Goal: Use online tool/utility: Utilize a website feature to perform a specific function

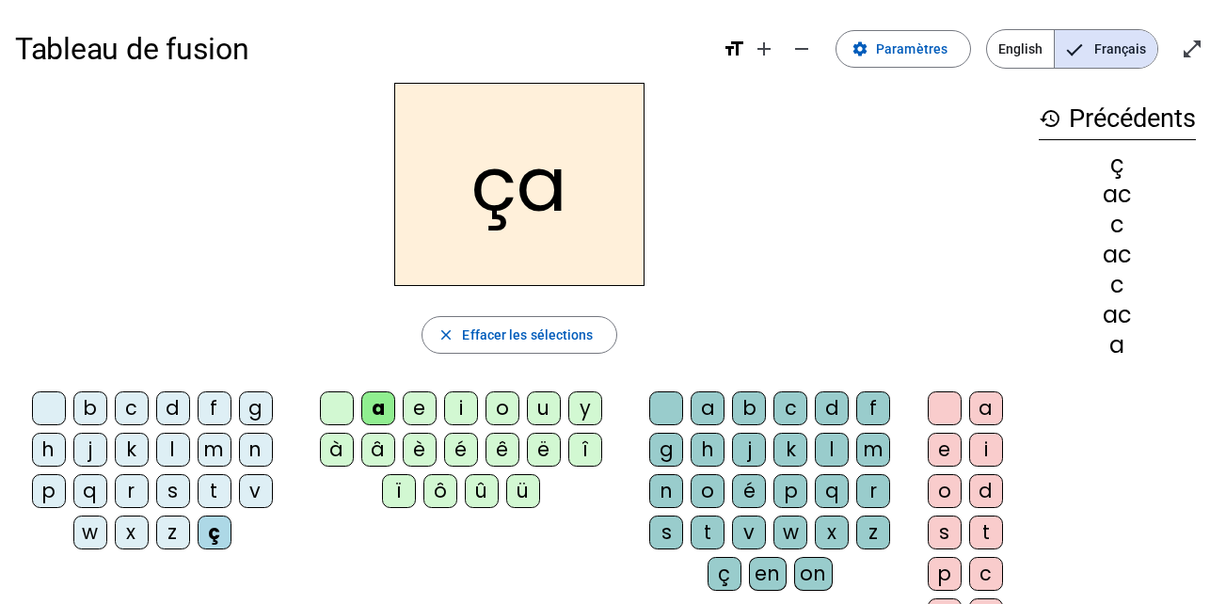
scroll to position [23, 0]
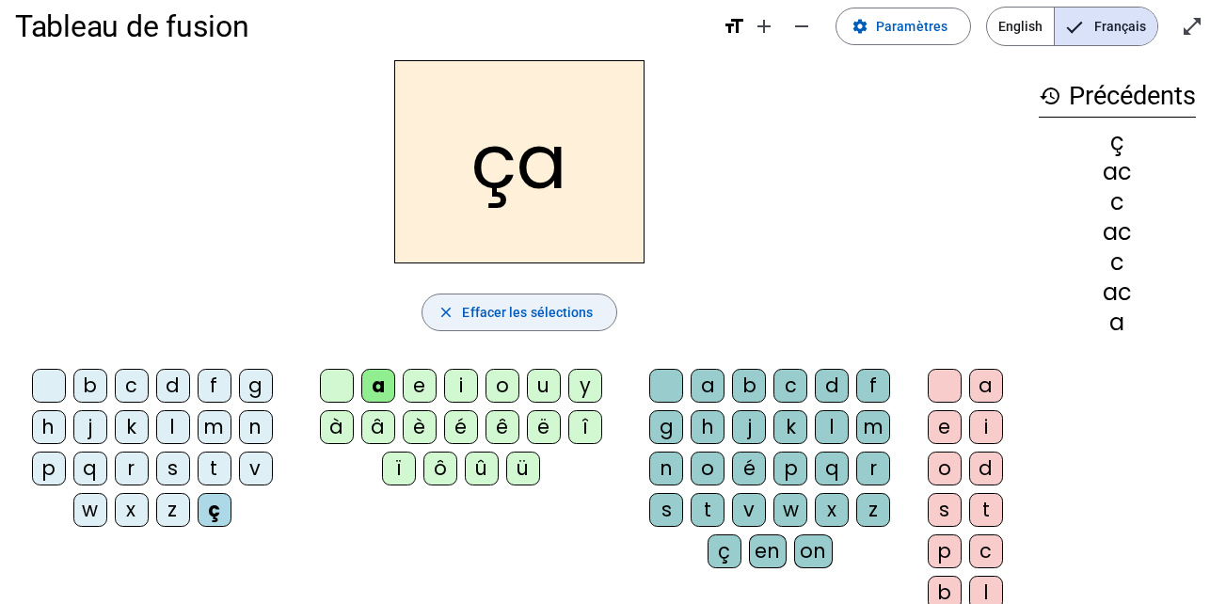
click at [448, 304] on mat-icon "close" at bounding box center [446, 312] width 17 height 17
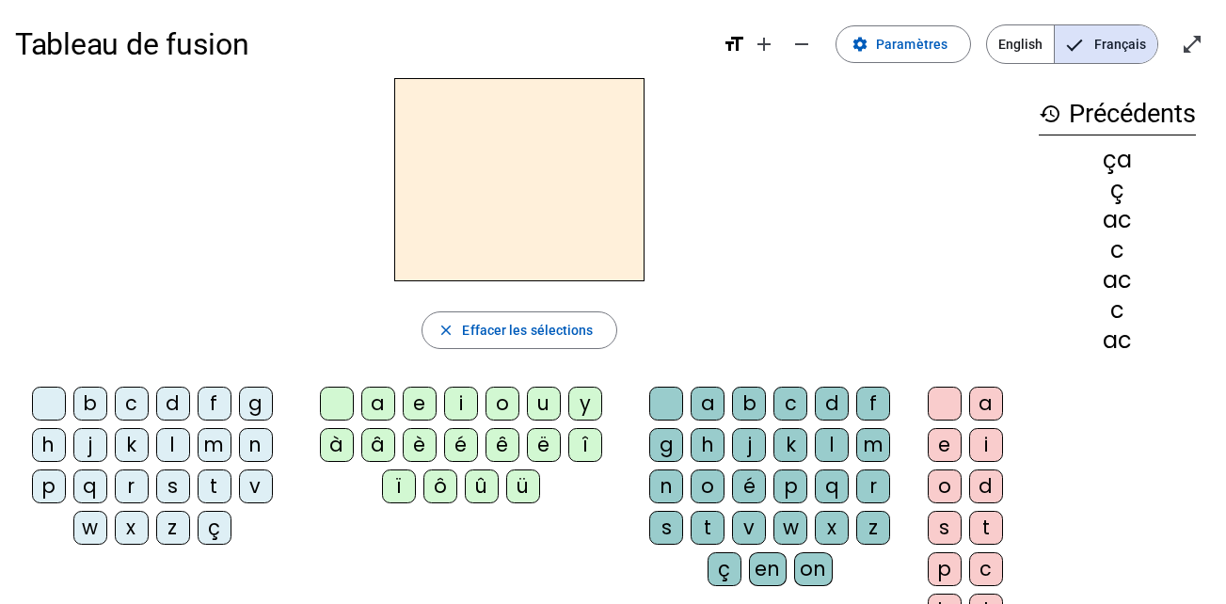
scroll to position [5, 0]
click at [91, 400] on div "b" at bounding box center [90, 404] width 34 height 34
click at [424, 405] on div "e" at bounding box center [420, 404] width 34 height 34
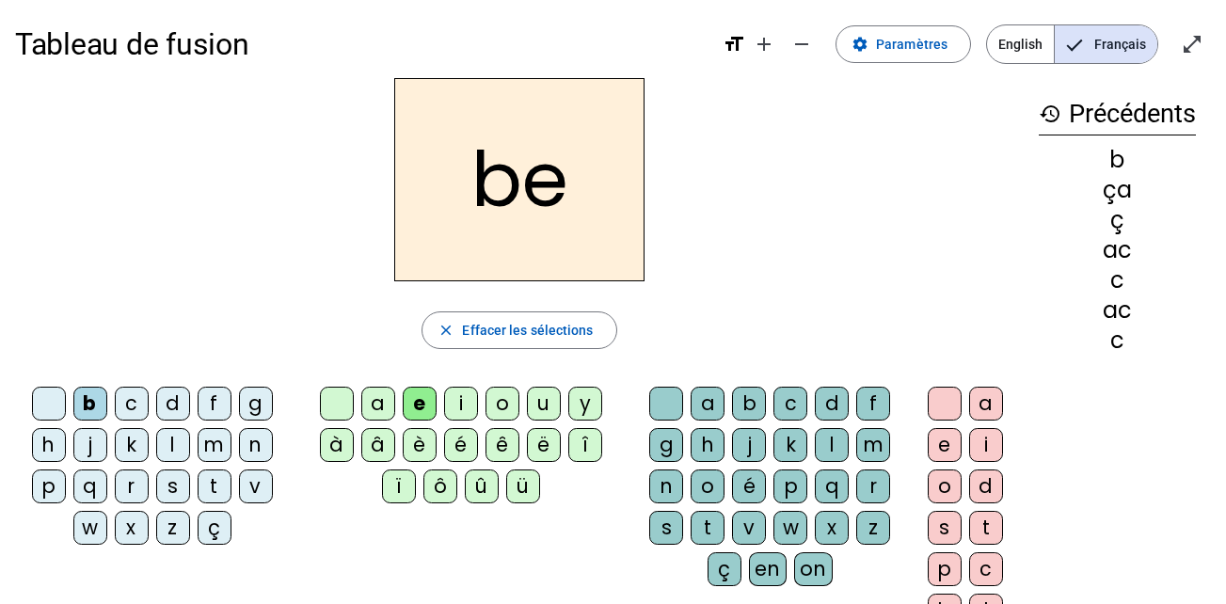
click at [782, 453] on div "k" at bounding box center [790, 445] width 34 height 34
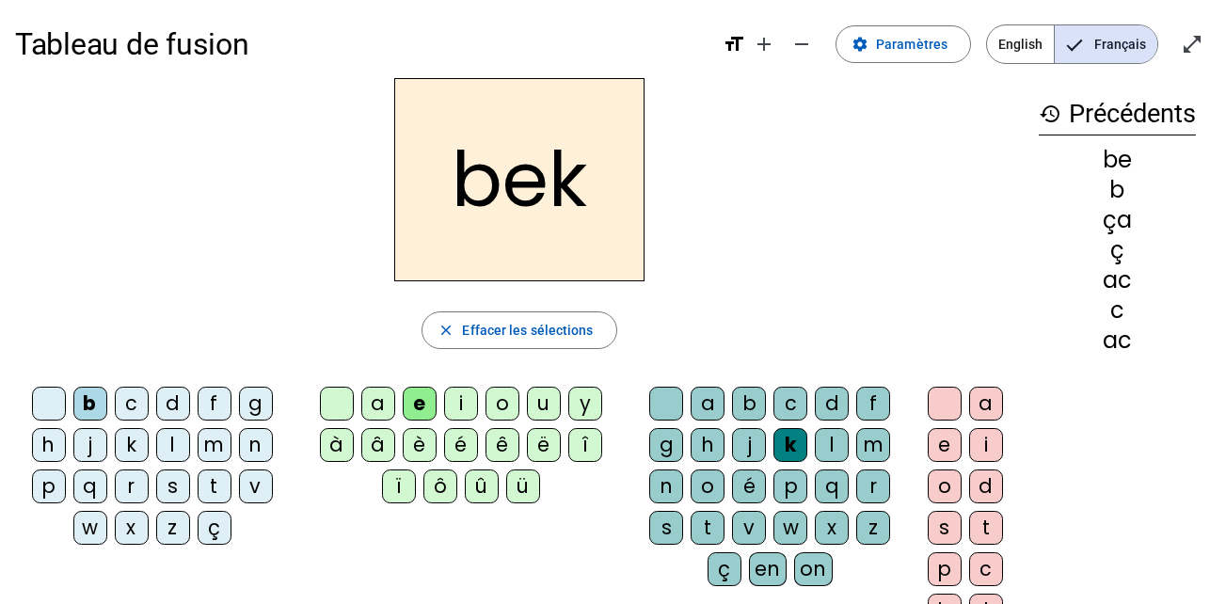
click at [792, 407] on div "c" at bounding box center [790, 404] width 34 height 34
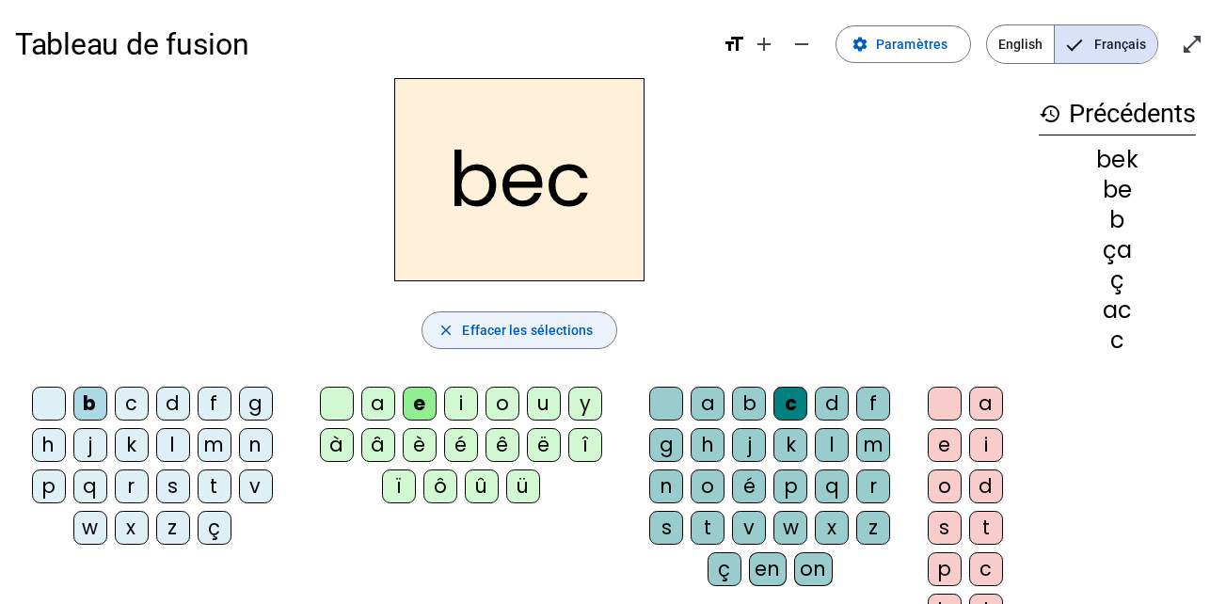
click at [441, 327] on mat-icon "close" at bounding box center [446, 330] width 17 height 17
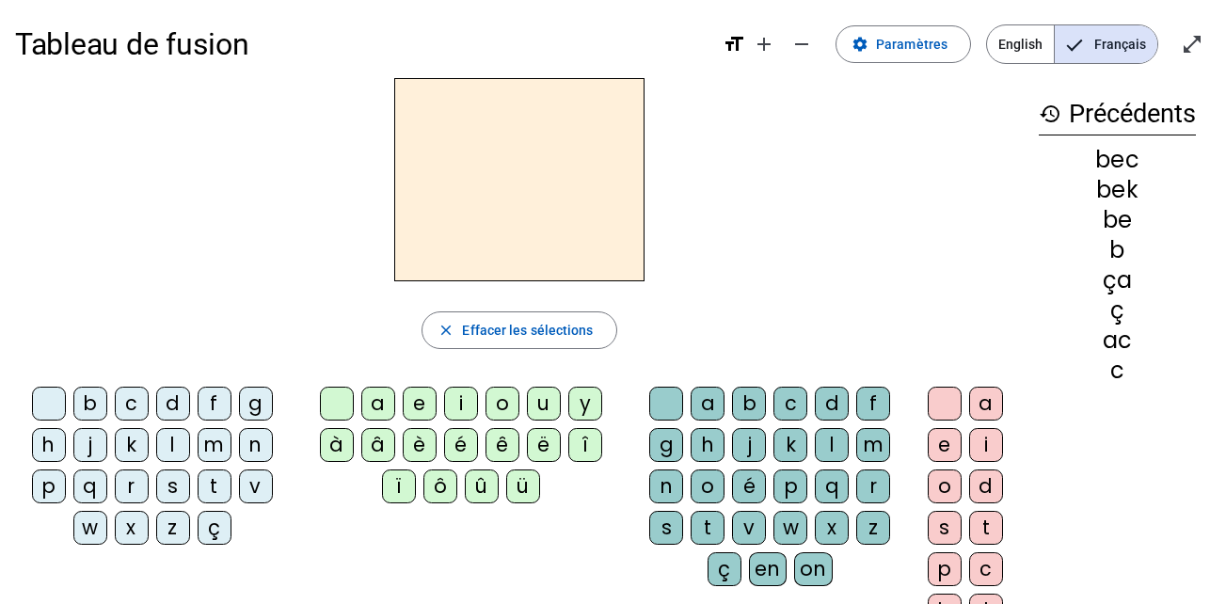
click at [171, 489] on div "s" at bounding box center [173, 487] width 34 height 34
click at [419, 406] on div "e" at bounding box center [420, 404] width 34 height 34
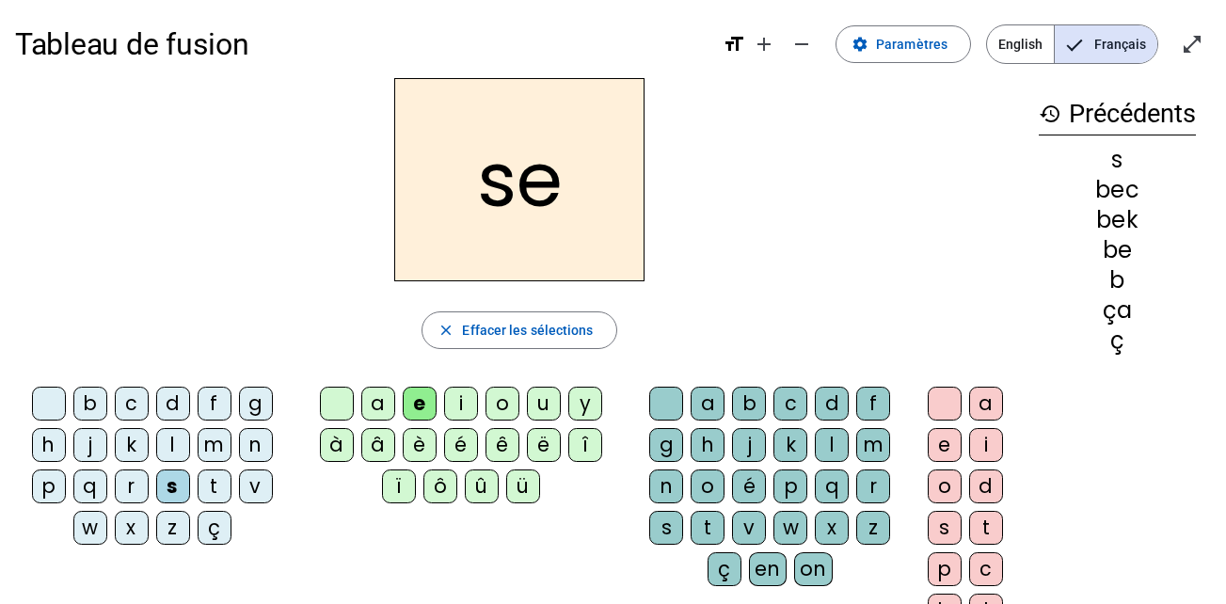
click at [783, 408] on div "c" at bounding box center [790, 404] width 34 height 34
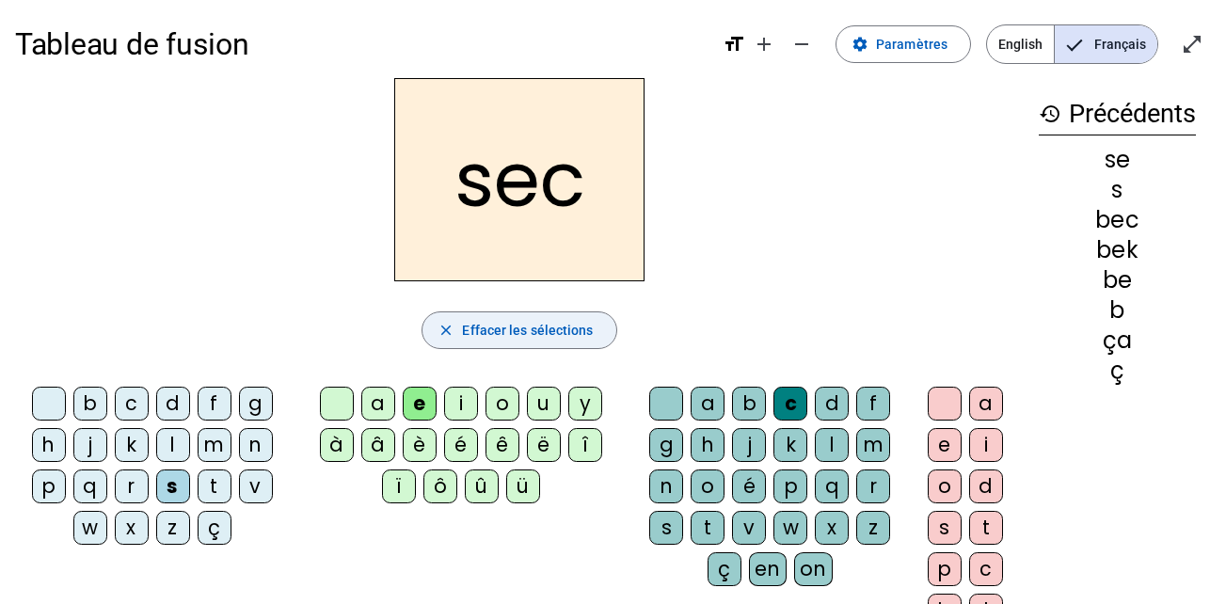
click at [438, 328] on mat-icon "close" at bounding box center [446, 330] width 17 height 17
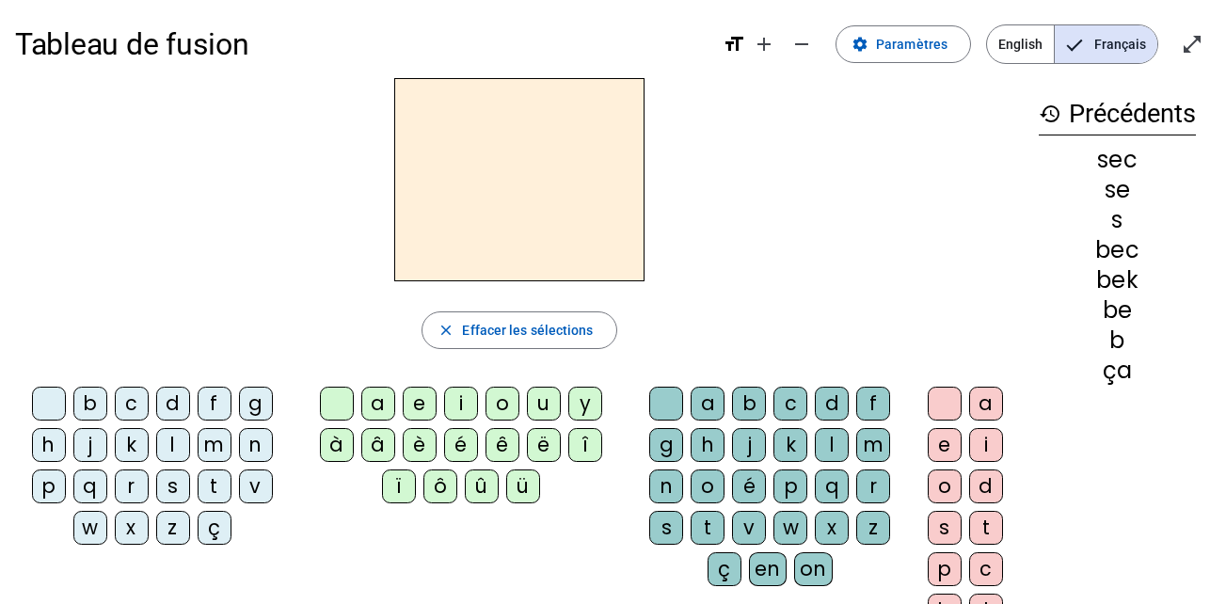
click at [175, 489] on div "s" at bounding box center [173, 487] width 34 height 34
click at [381, 394] on div "a" at bounding box center [378, 404] width 34 height 34
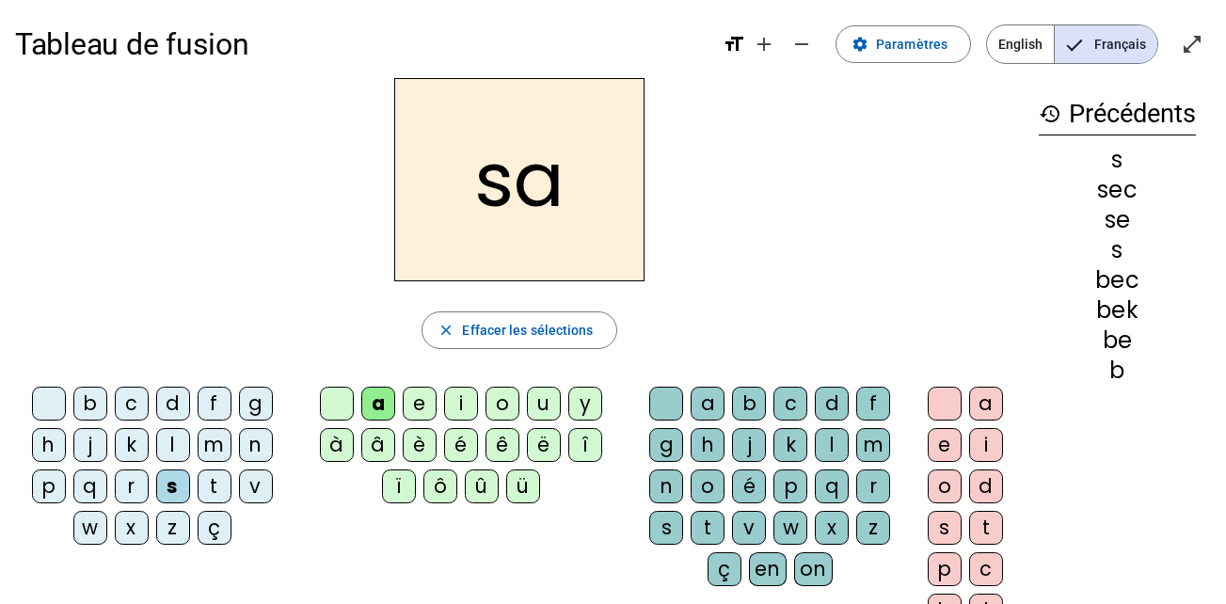
click at [790, 397] on div "c" at bounding box center [790, 404] width 34 height 34
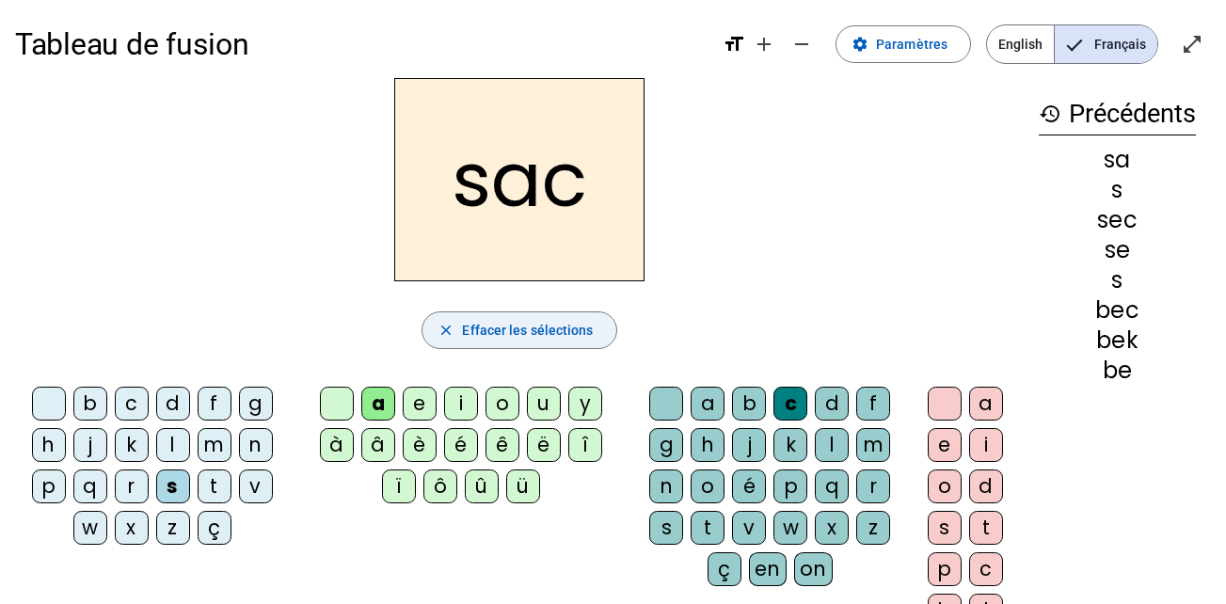
click at [446, 329] on mat-icon "close" at bounding box center [446, 330] width 17 height 17
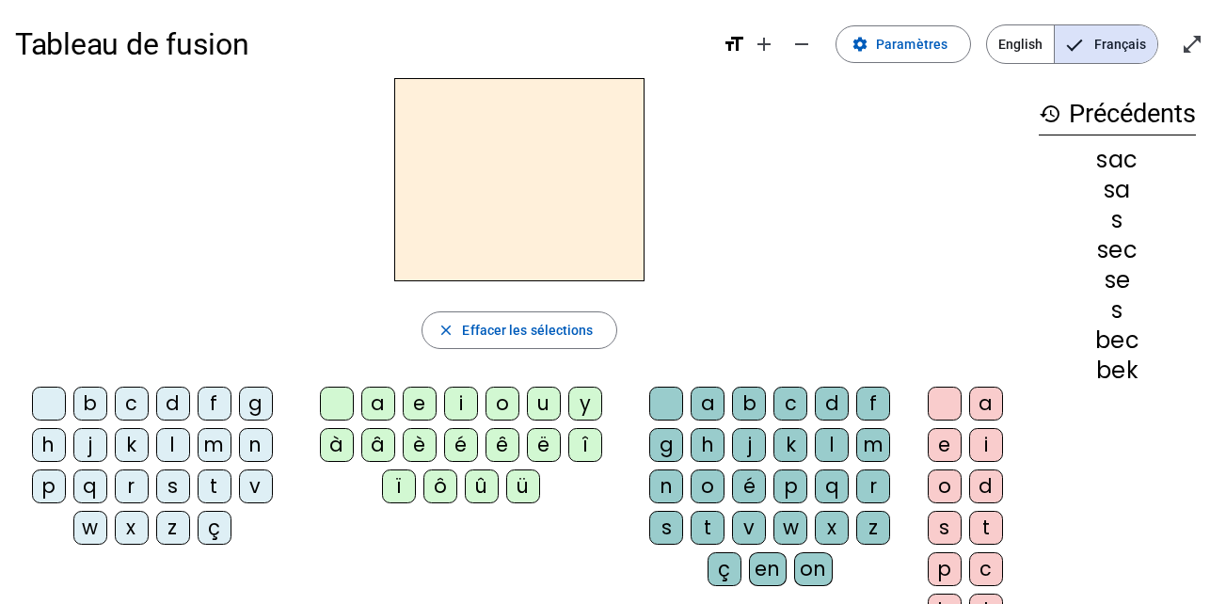
click at [259, 482] on div "v" at bounding box center [256, 487] width 34 height 34
click at [377, 404] on div "a" at bounding box center [378, 404] width 34 height 34
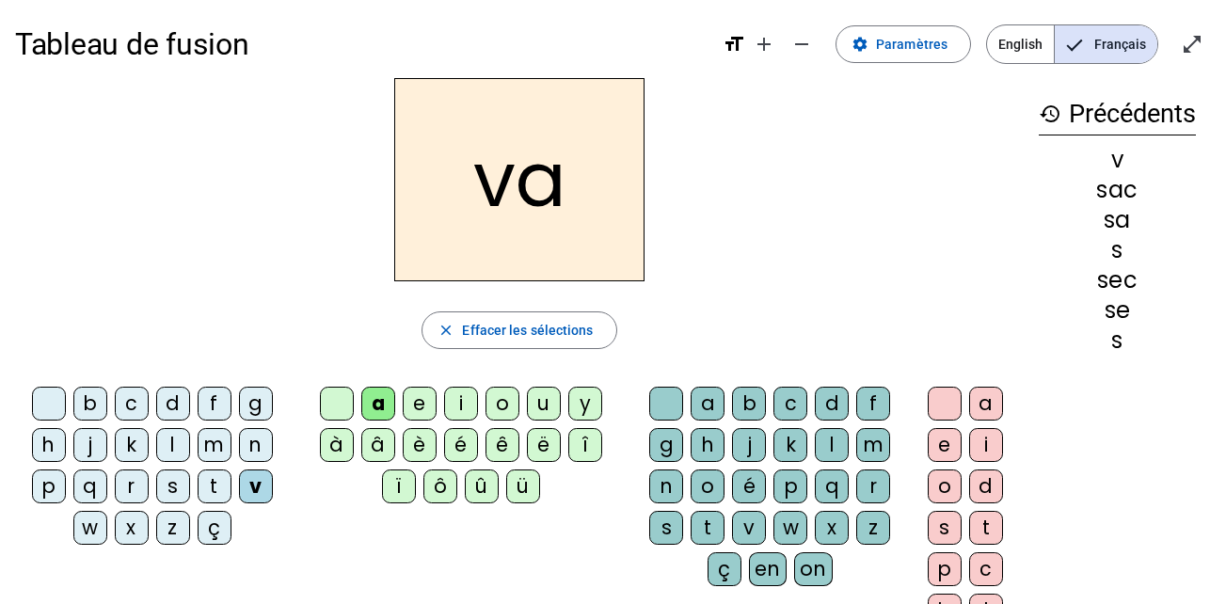
click at [832, 451] on div "l" at bounding box center [832, 445] width 34 height 34
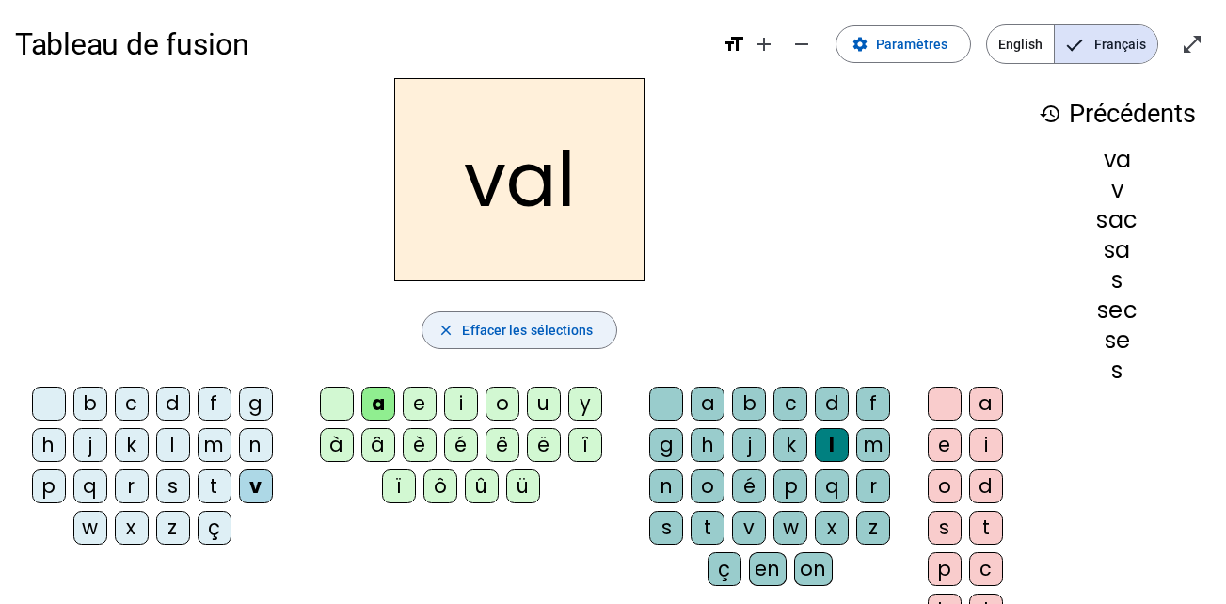
click at [441, 330] on mat-icon "close" at bounding box center [446, 330] width 17 height 17
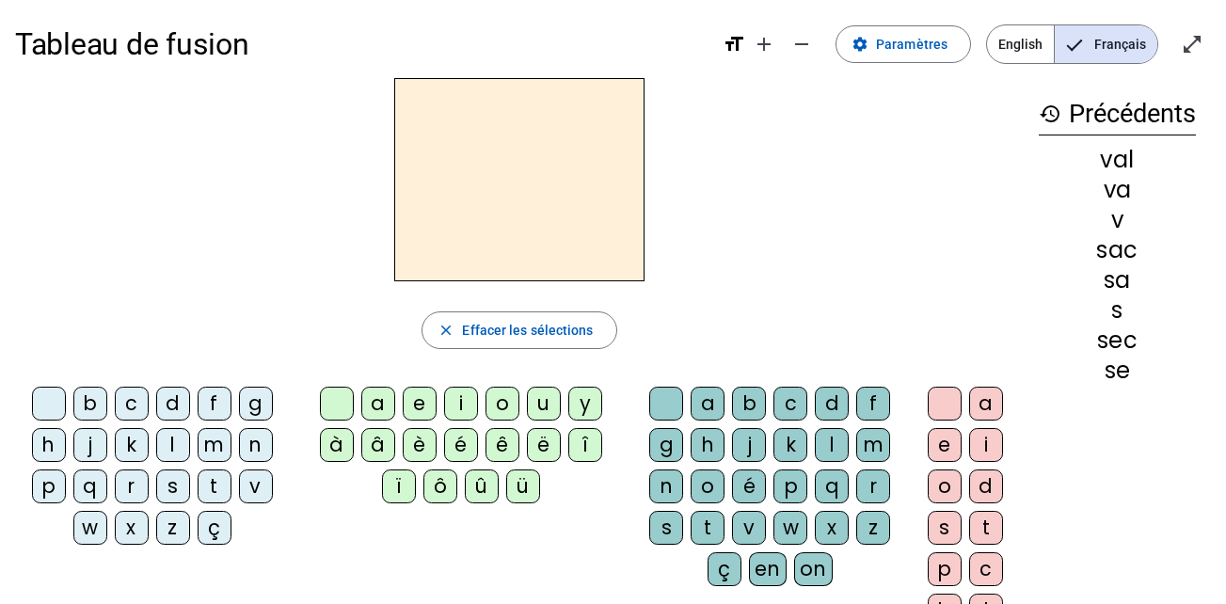
click at [219, 439] on div "m" at bounding box center [215, 445] width 34 height 34
click at [380, 400] on div "a" at bounding box center [378, 404] width 34 height 34
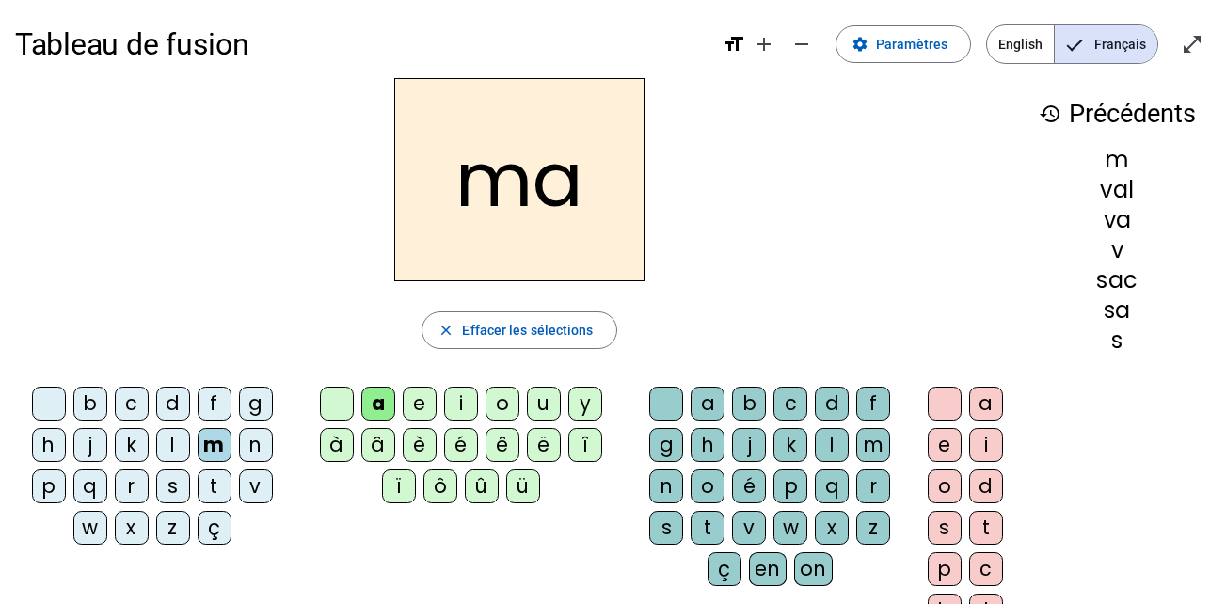
click at [828, 437] on div "l" at bounding box center [832, 445] width 34 height 34
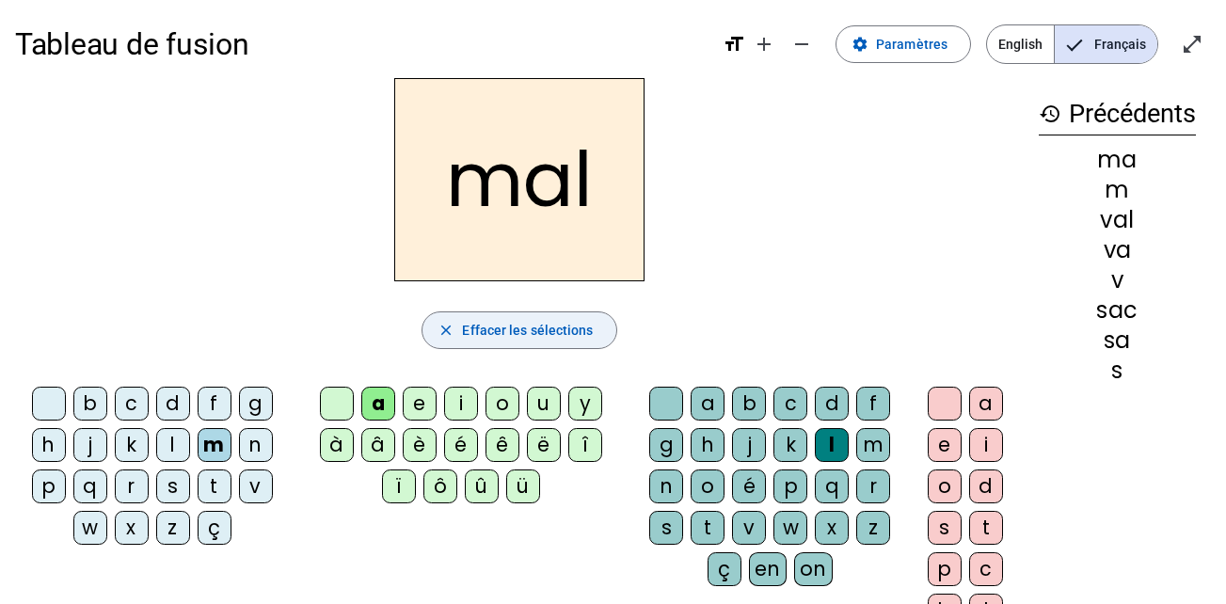
click at [439, 325] on mat-icon "close" at bounding box center [446, 330] width 17 height 17
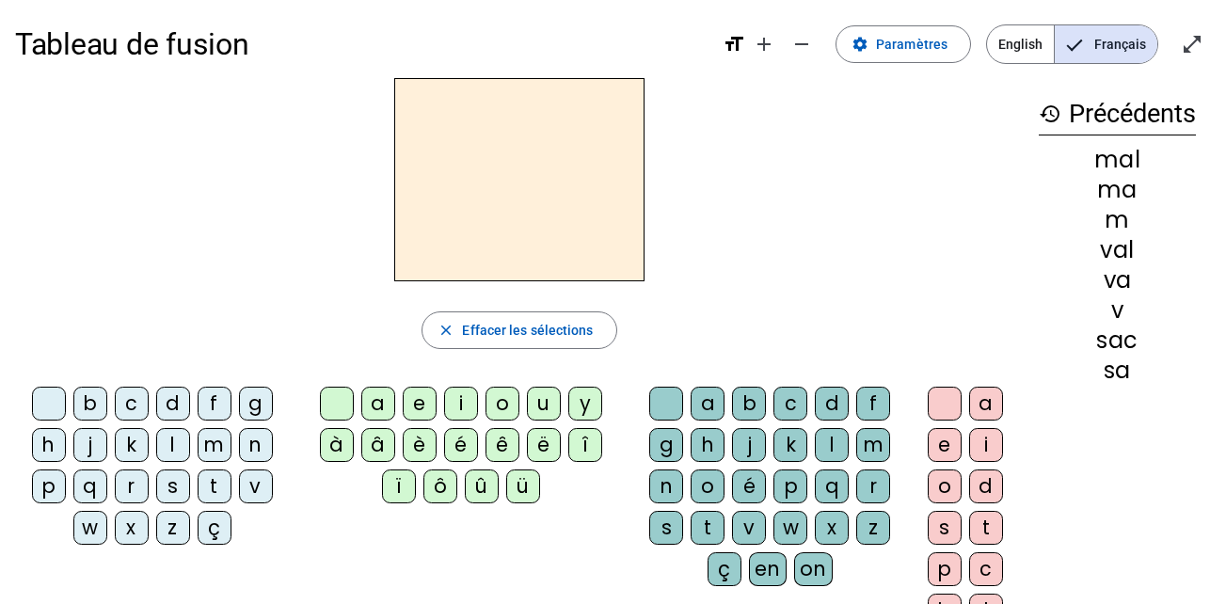
click at [211, 443] on div "m" at bounding box center [215, 445] width 34 height 34
click at [455, 408] on div "i" at bounding box center [461, 404] width 34 height 34
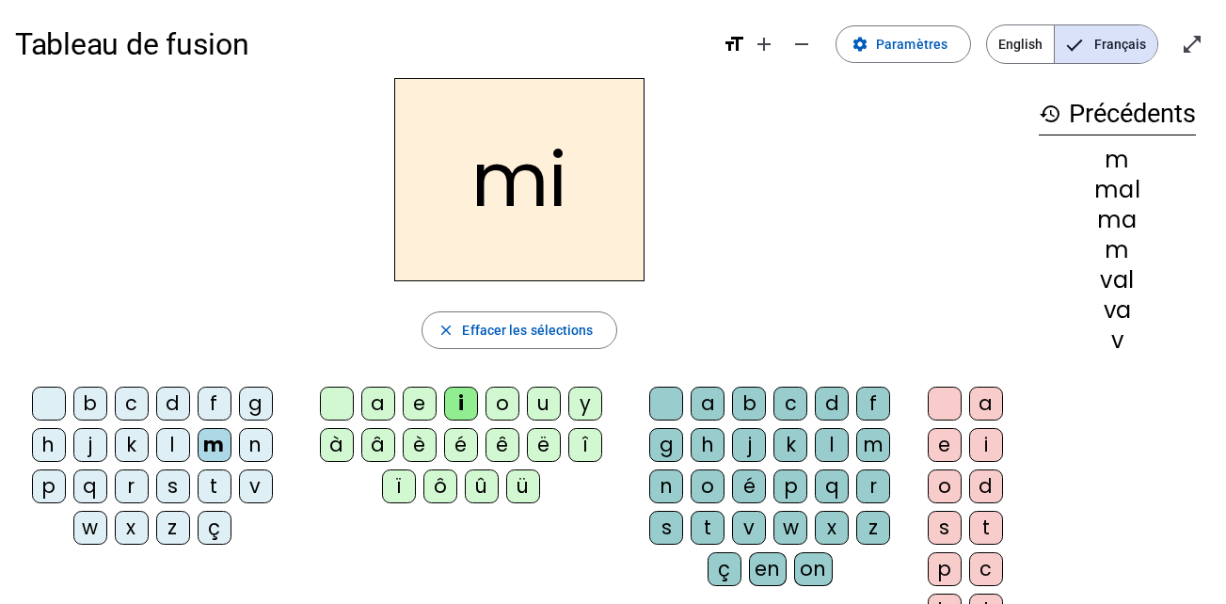
click at [821, 442] on div "l" at bounding box center [832, 445] width 34 height 34
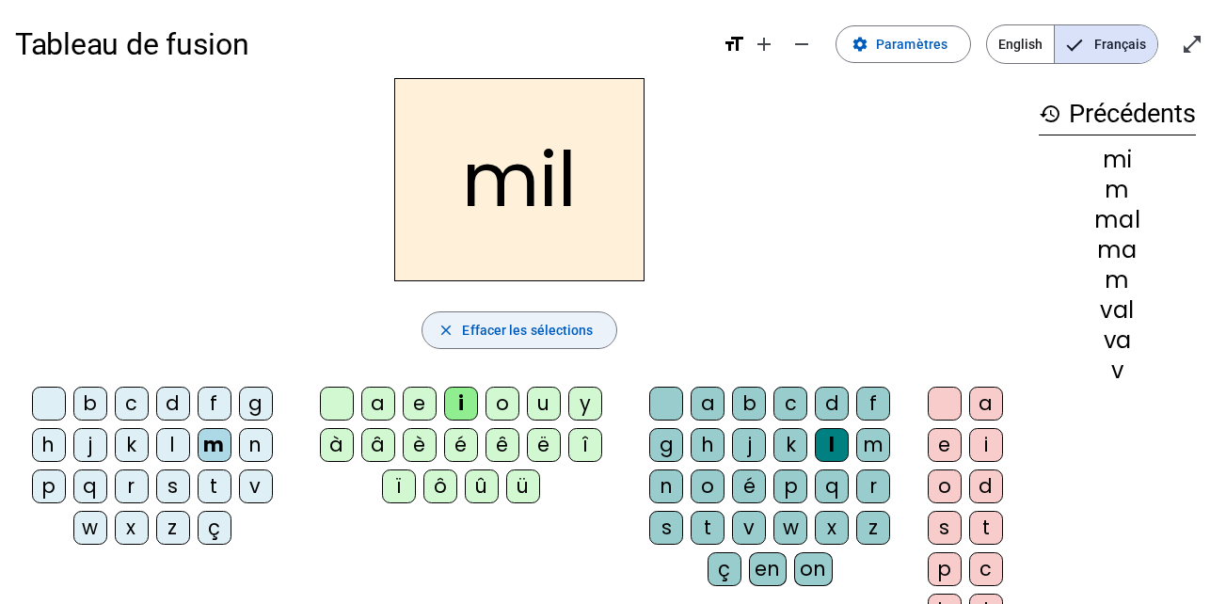
click at [437, 335] on span "button" at bounding box center [519, 330] width 193 height 45
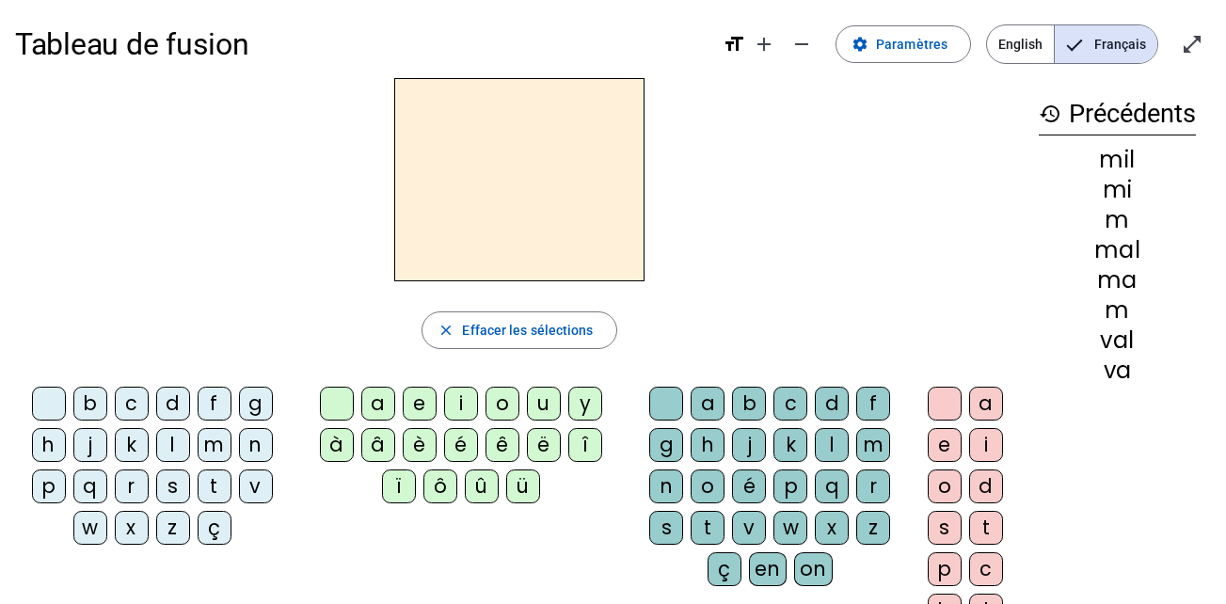
click at [169, 472] on div "s" at bounding box center [173, 487] width 34 height 34
click at [374, 407] on div "a" at bounding box center [378, 404] width 34 height 34
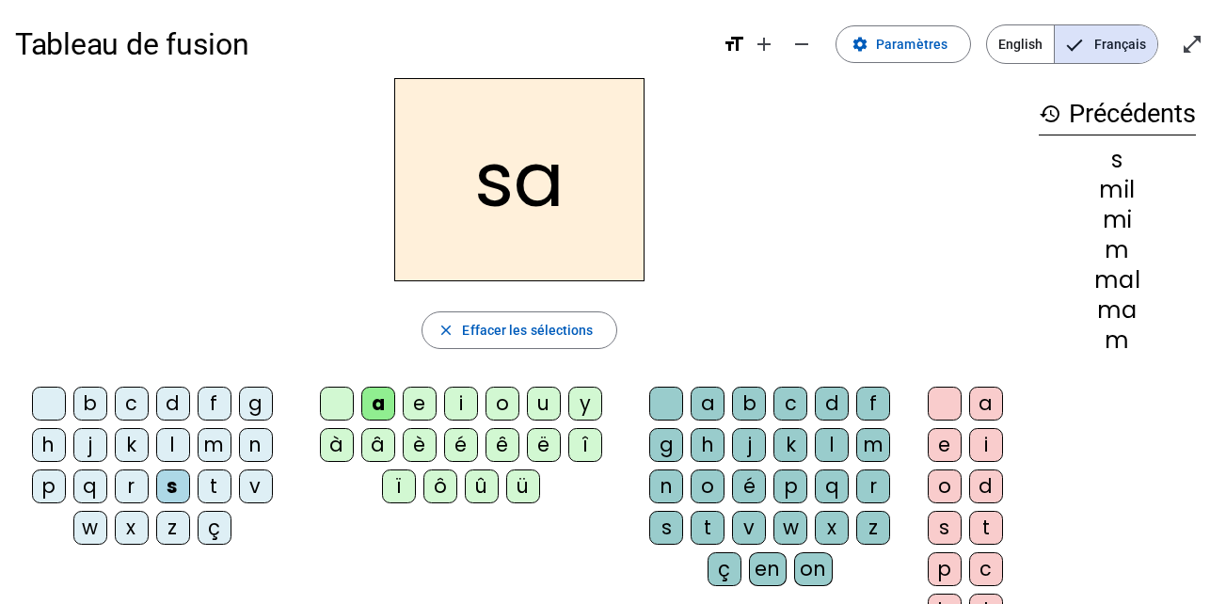
click at [830, 448] on div "l" at bounding box center [832, 445] width 34 height 34
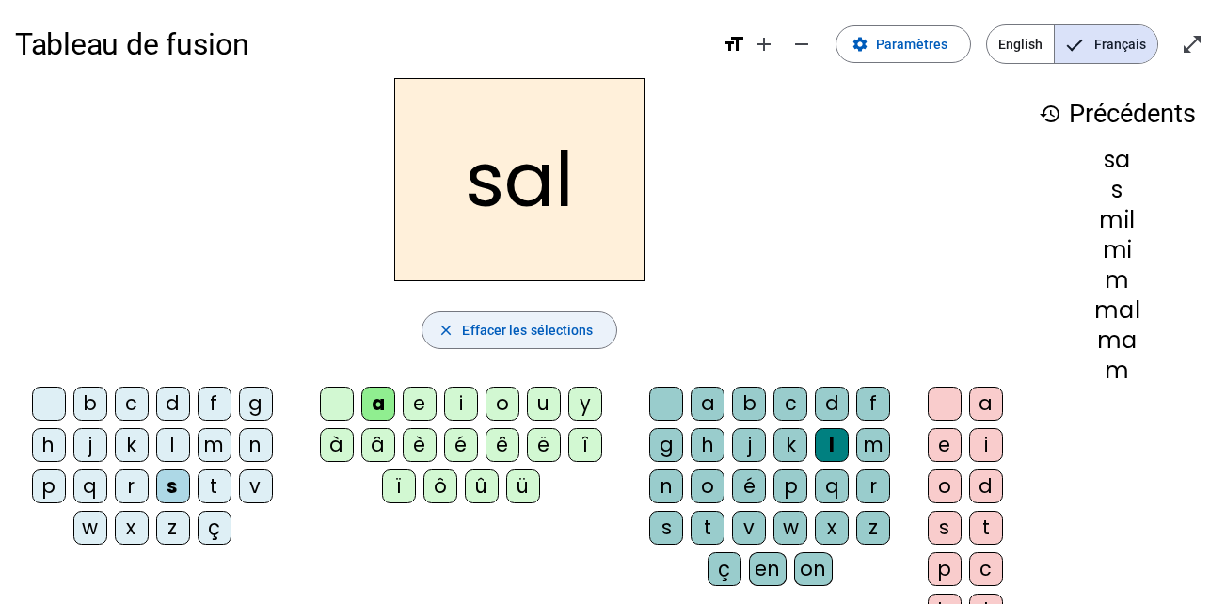
click at [448, 338] on mat-icon "close" at bounding box center [446, 330] width 17 height 17
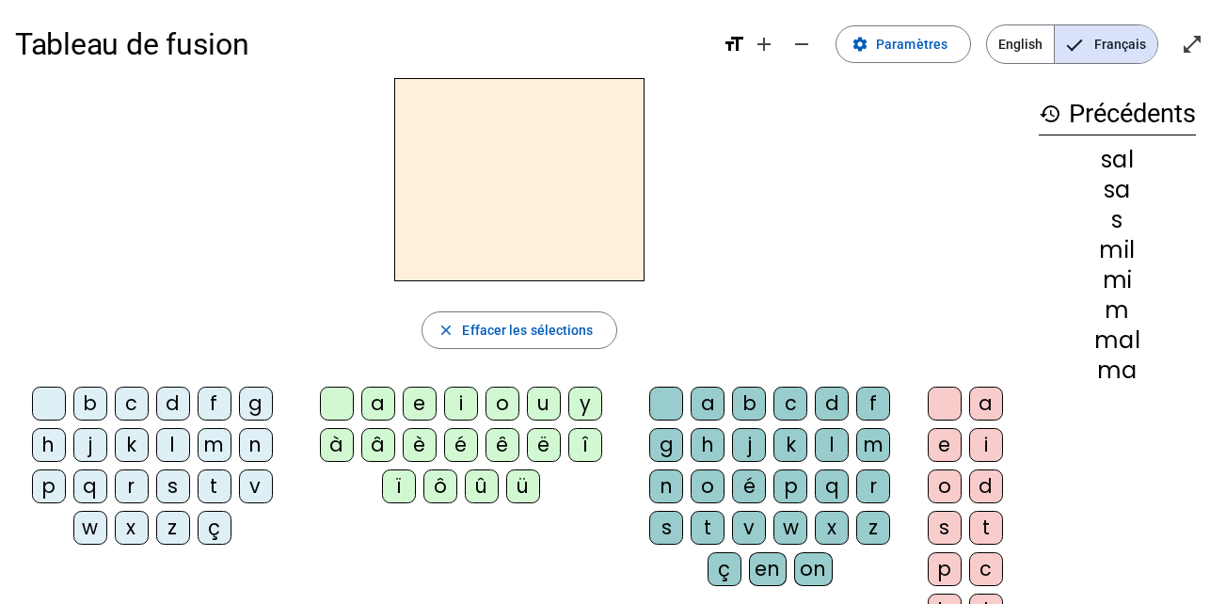
click at [174, 486] on div "s" at bounding box center [173, 487] width 34 height 34
click at [502, 402] on div "o" at bounding box center [503, 404] width 34 height 34
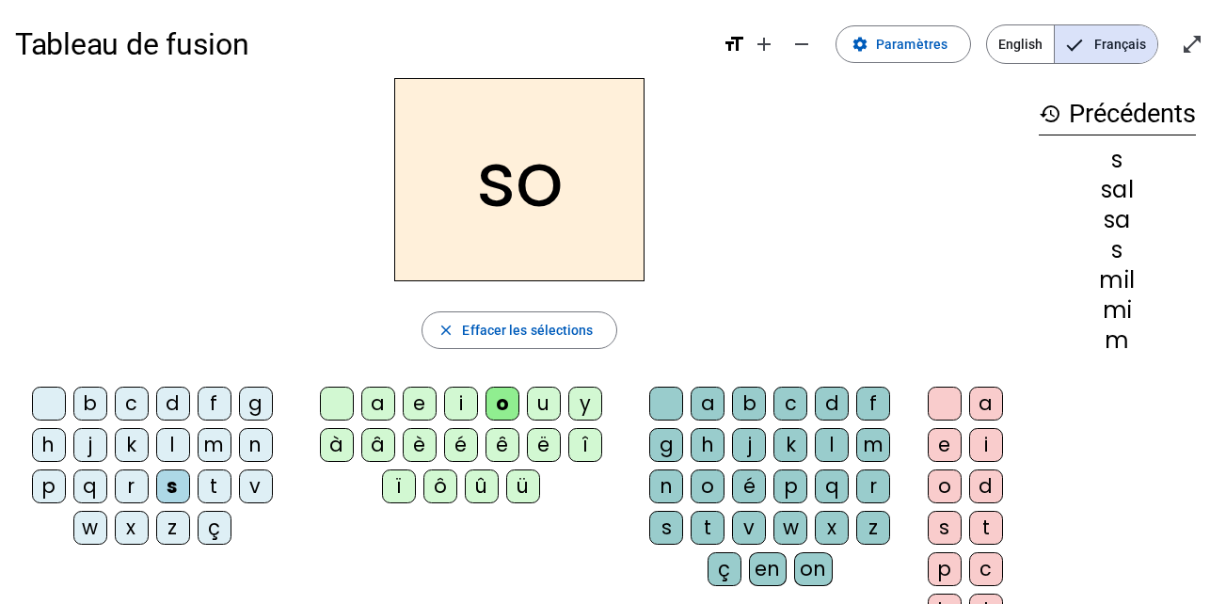
click at [830, 445] on div "l" at bounding box center [832, 445] width 34 height 34
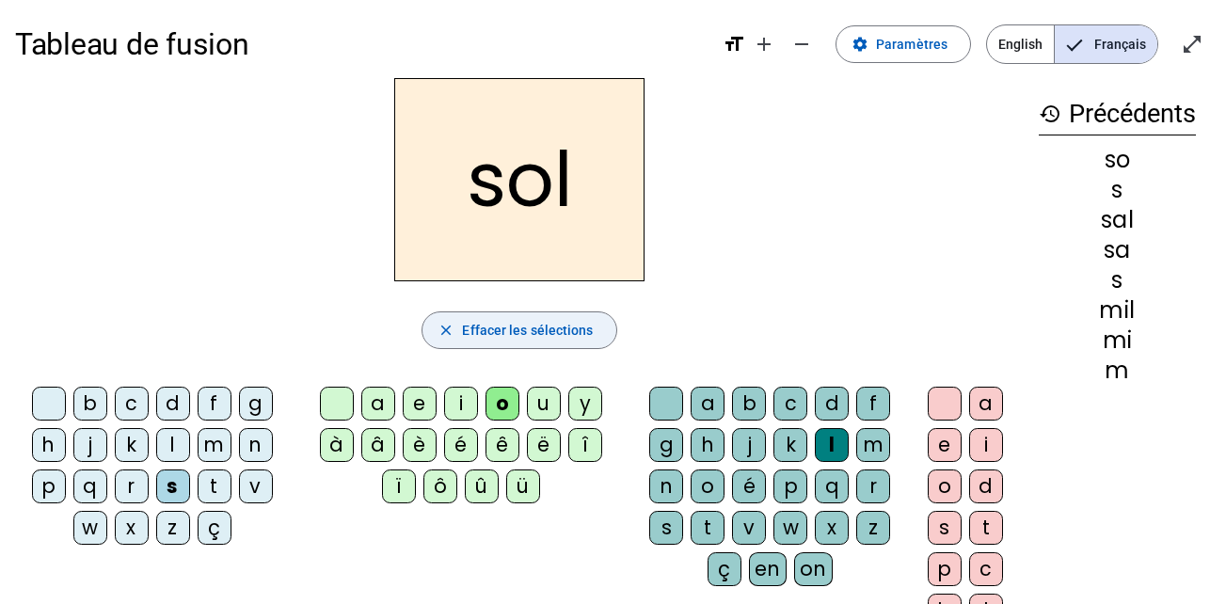
click at [548, 332] on span "Effacer les sélections" at bounding box center [527, 330] width 131 height 23
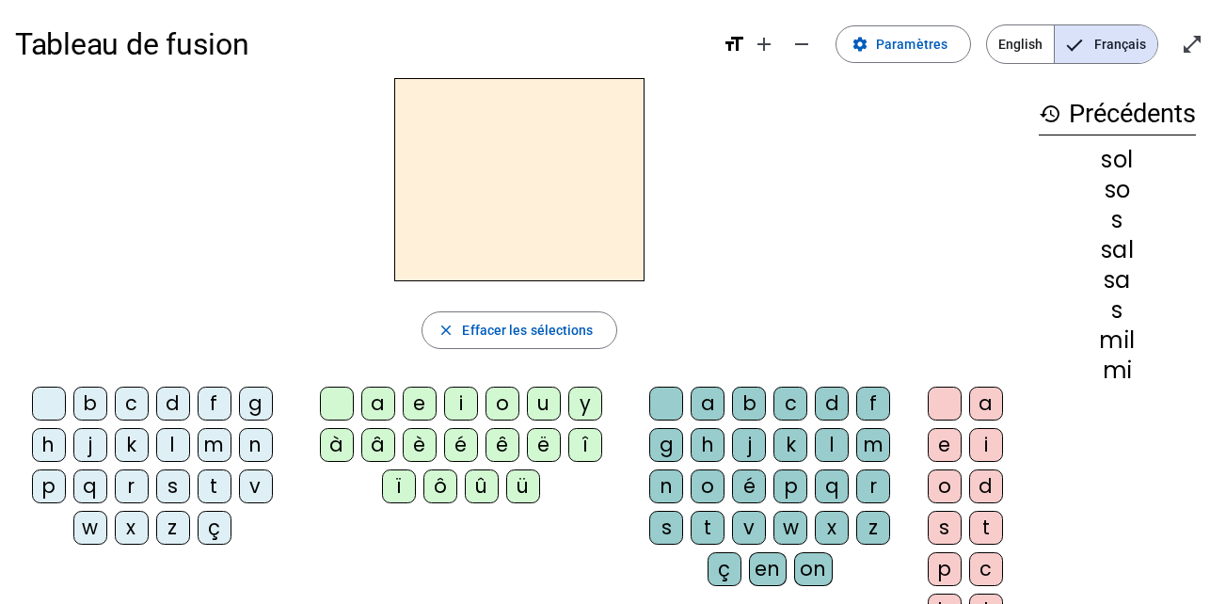
click at [178, 480] on div "s" at bounding box center [173, 487] width 34 height 34
click at [375, 404] on div "a" at bounding box center [378, 404] width 34 height 34
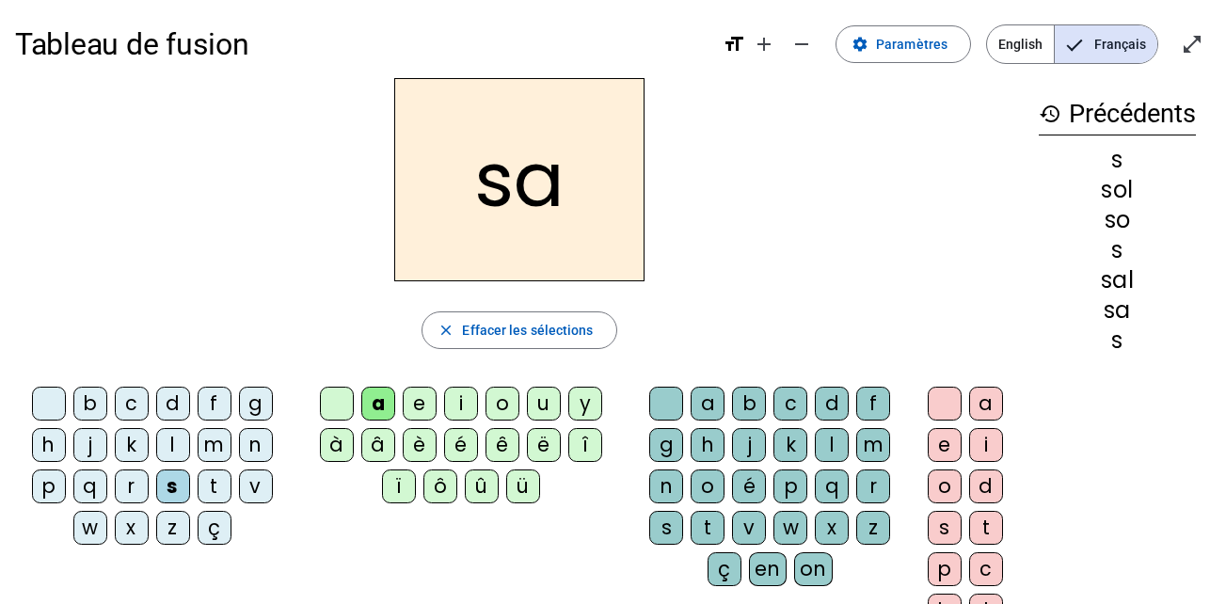
click at [828, 441] on div "l" at bounding box center [832, 445] width 34 height 34
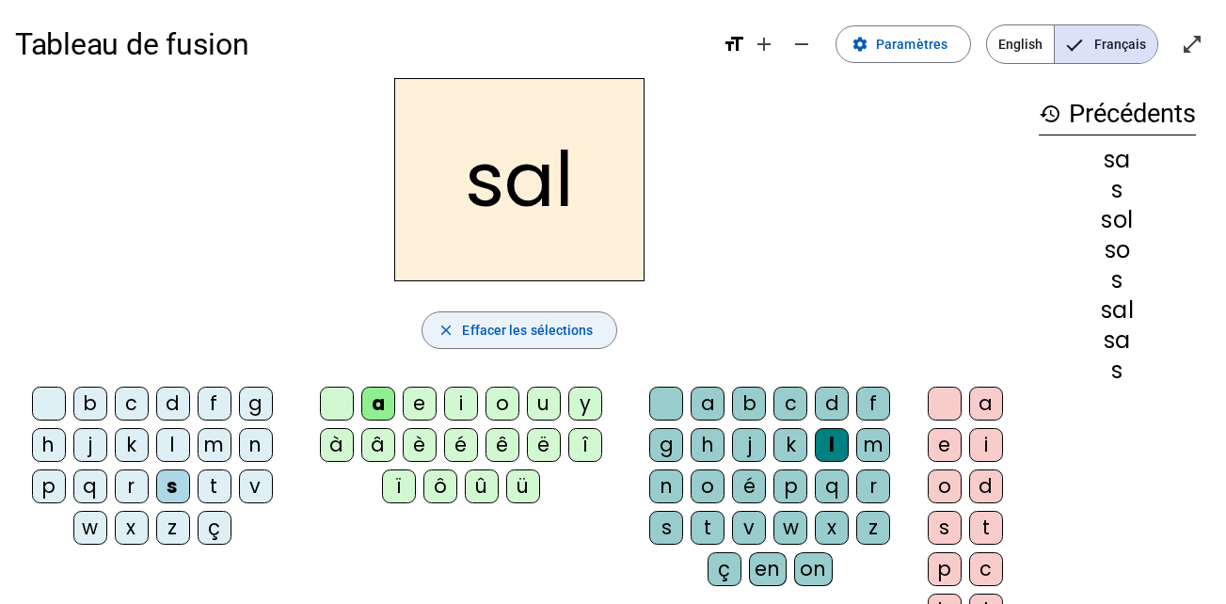
click at [557, 333] on span "Effacer les sélections" at bounding box center [527, 330] width 131 height 23
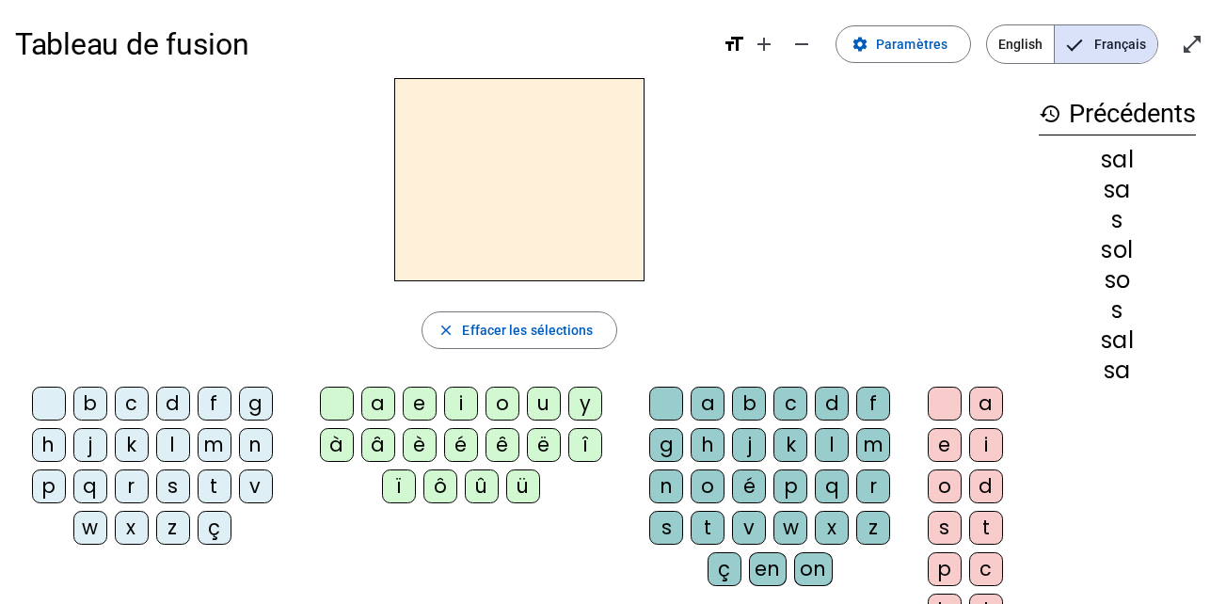
click at [93, 436] on div "j" at bounding box center [90, 445] width 34 height 34
click at [420, 399] on div "e" at bounding box center [420, 404] width 34 height 34
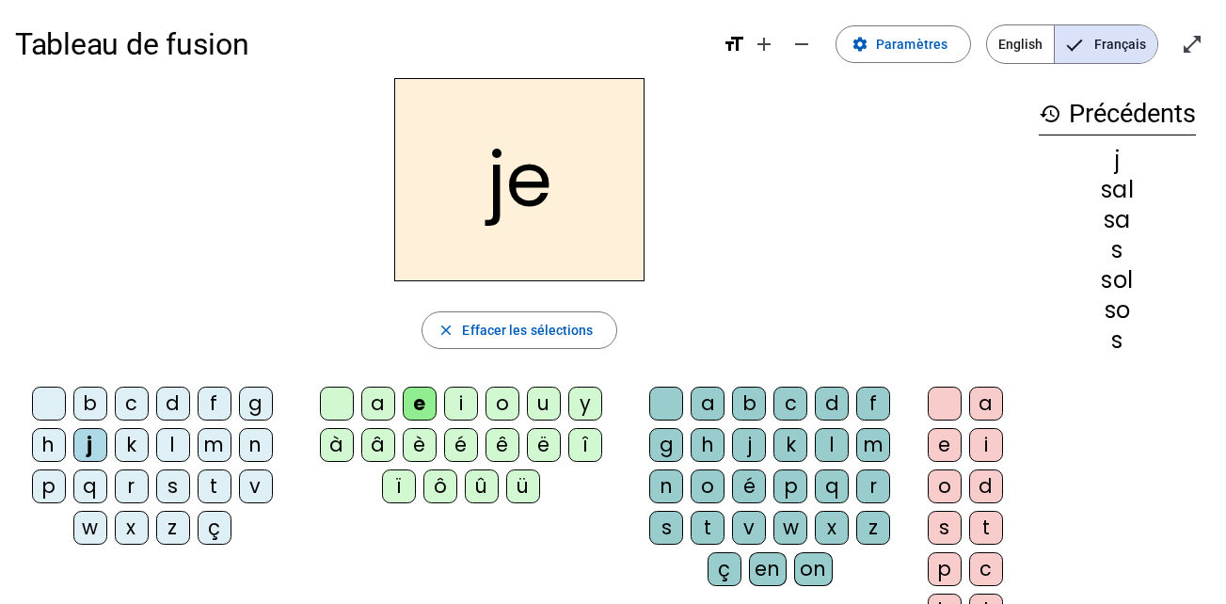
click at [821, 443] on div "l" at bounding box center [832, 445] width 34 height 34
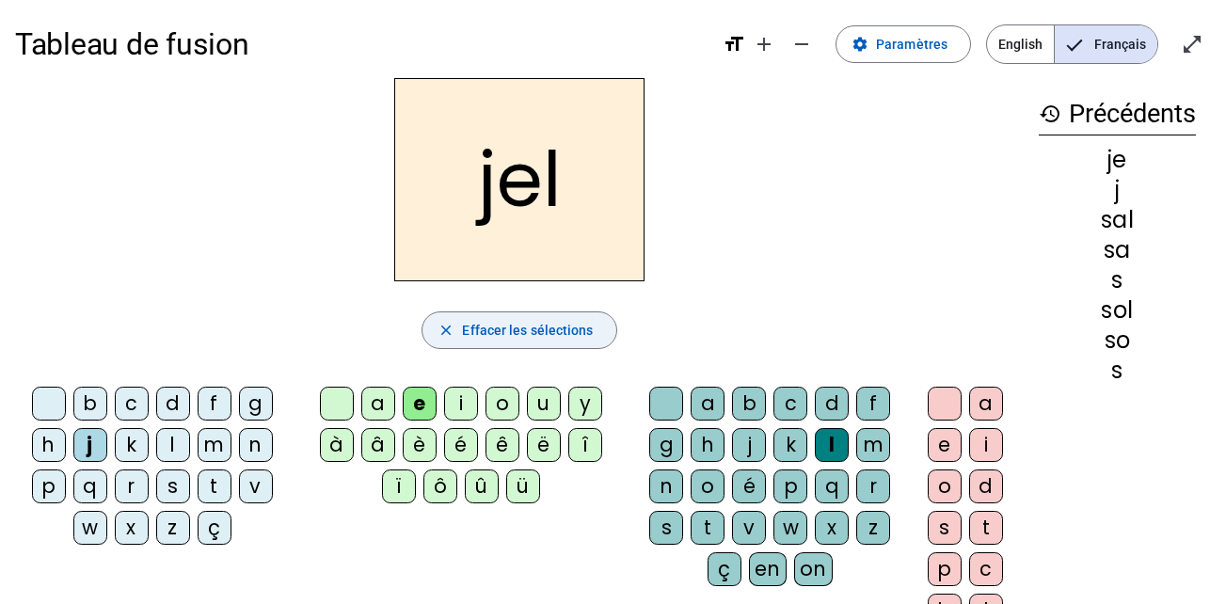
click at [434, 336] on span "button" at bounding box center [519, 330] width 193 height 45
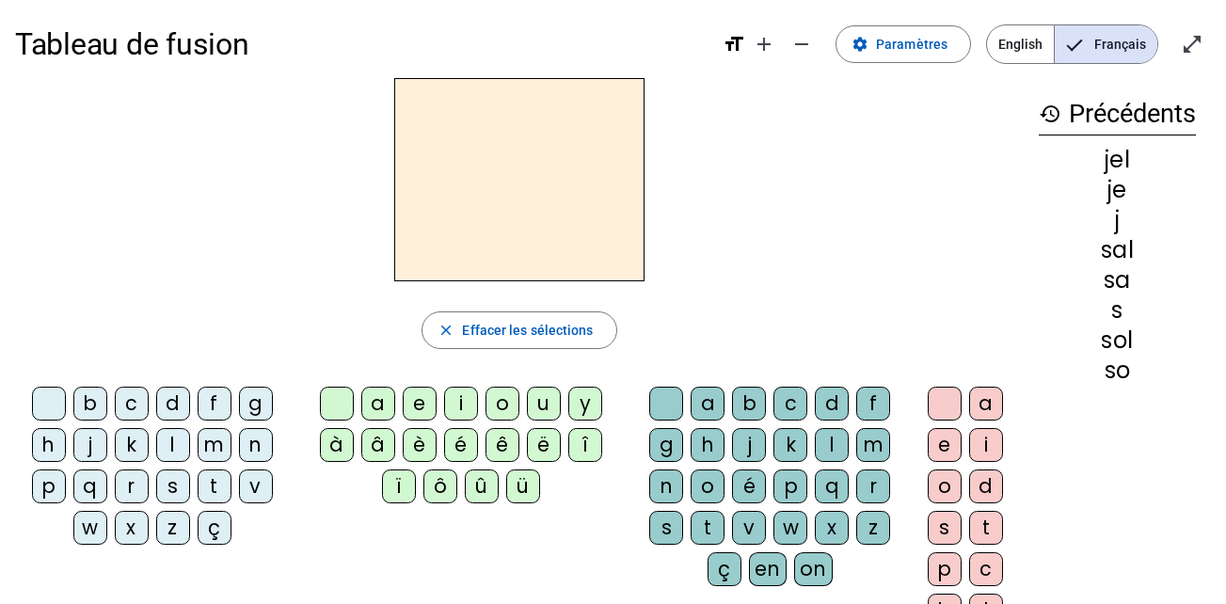
click at [664, 439] on div "g" at bounding box center [666, 445] width 34 height 34
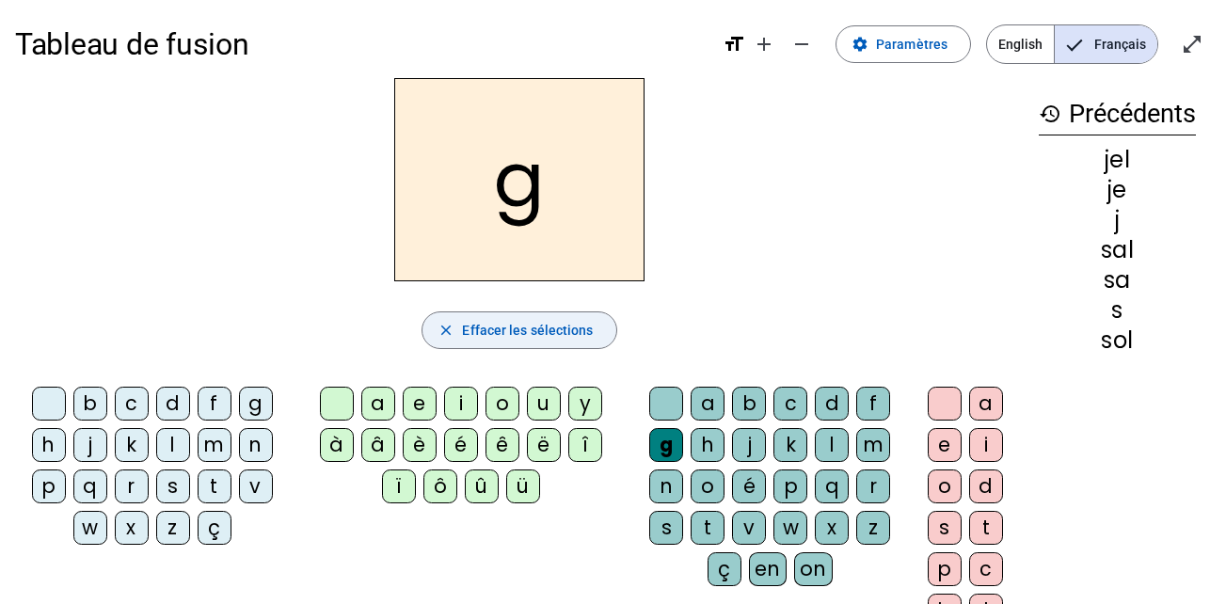
click at [440, 328] on mat-icon "close" at bounding box center [446, 330] width 17 height 17
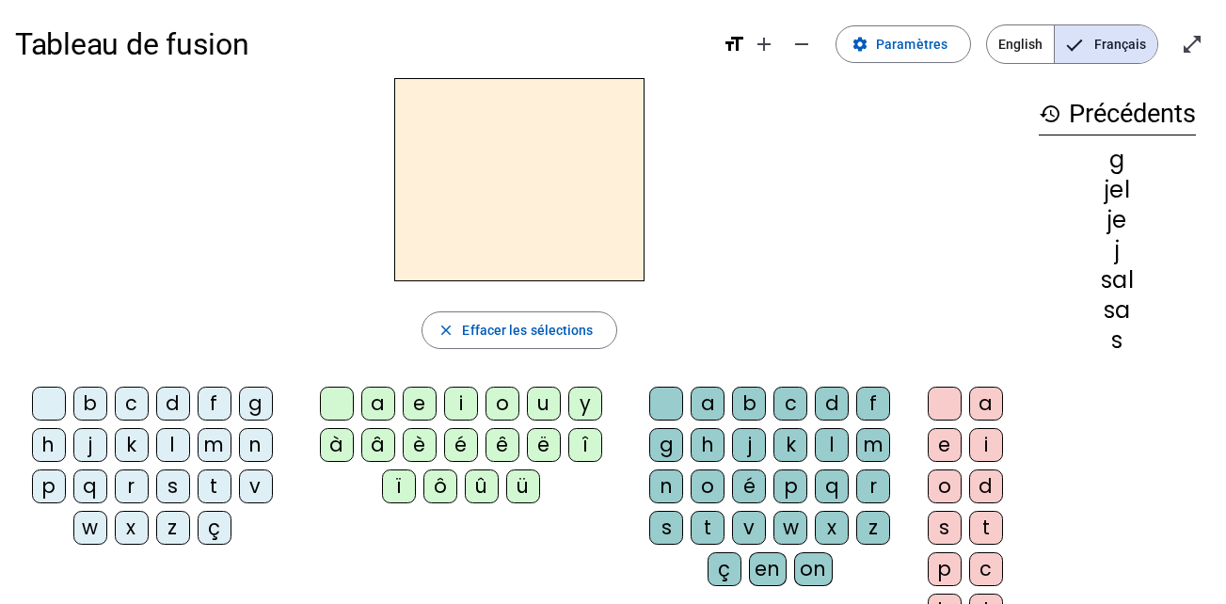
click at [254, 405] on div "g" at bounding box center [256, 404] width 34 height 34
click at [417, 407] on div "e" at bounding box center [420, 404] width 34 height 34
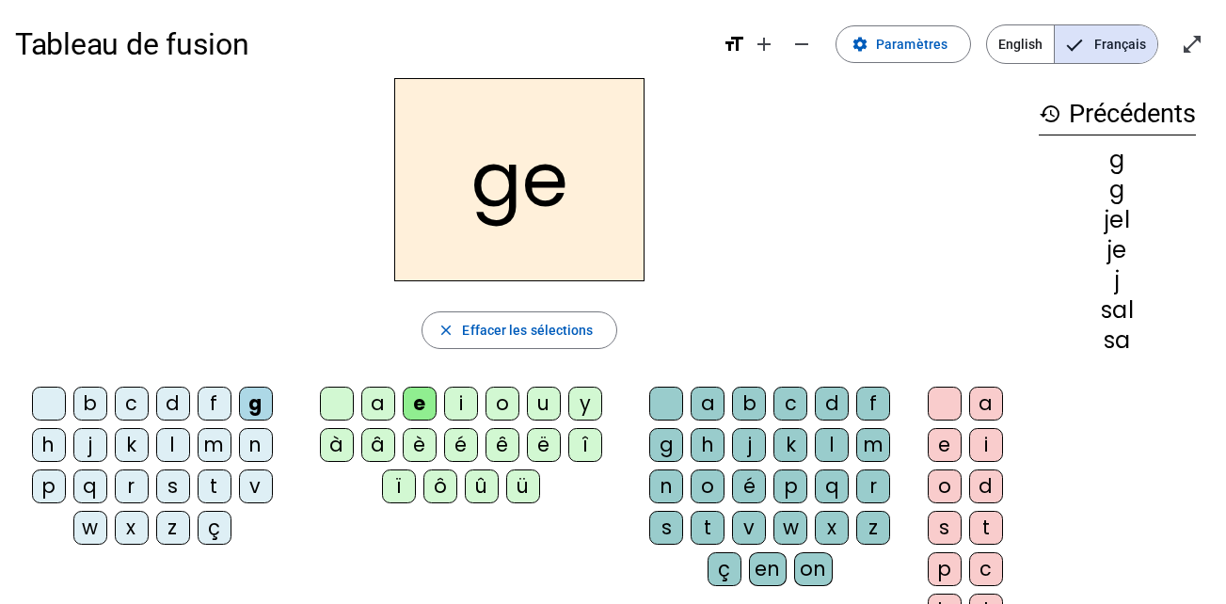
click at [826, 452] on div "l" at bounding box center [832, 445] width 34 height 34
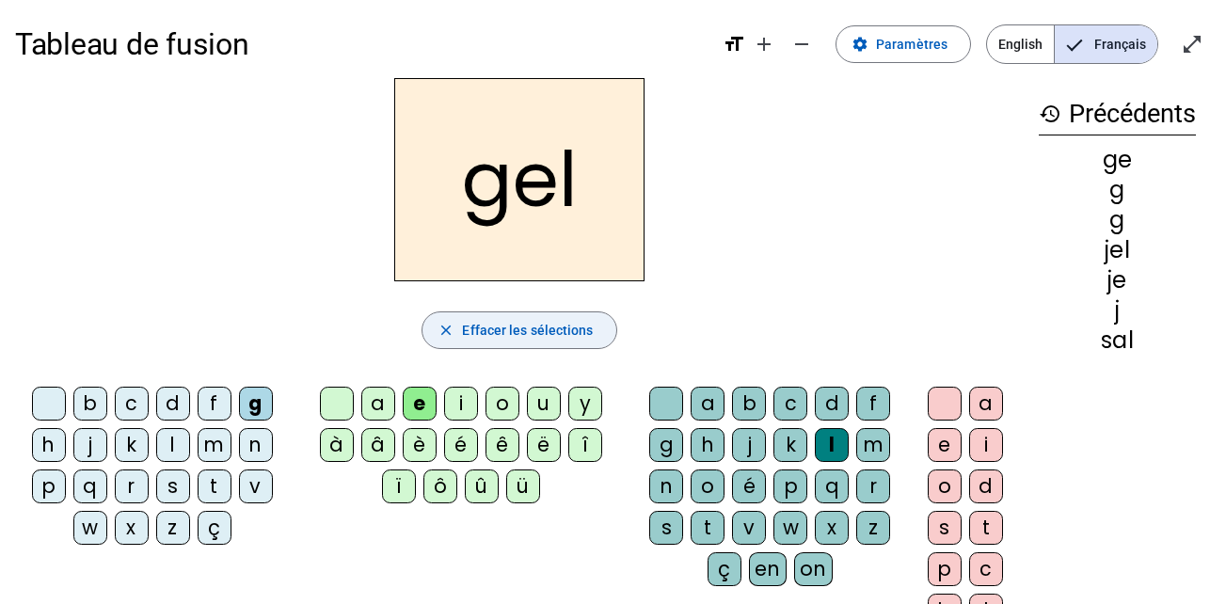
click at [560, 336] on span "Effacer les sélections" at bounding box center [527, 330] width 131 height 23
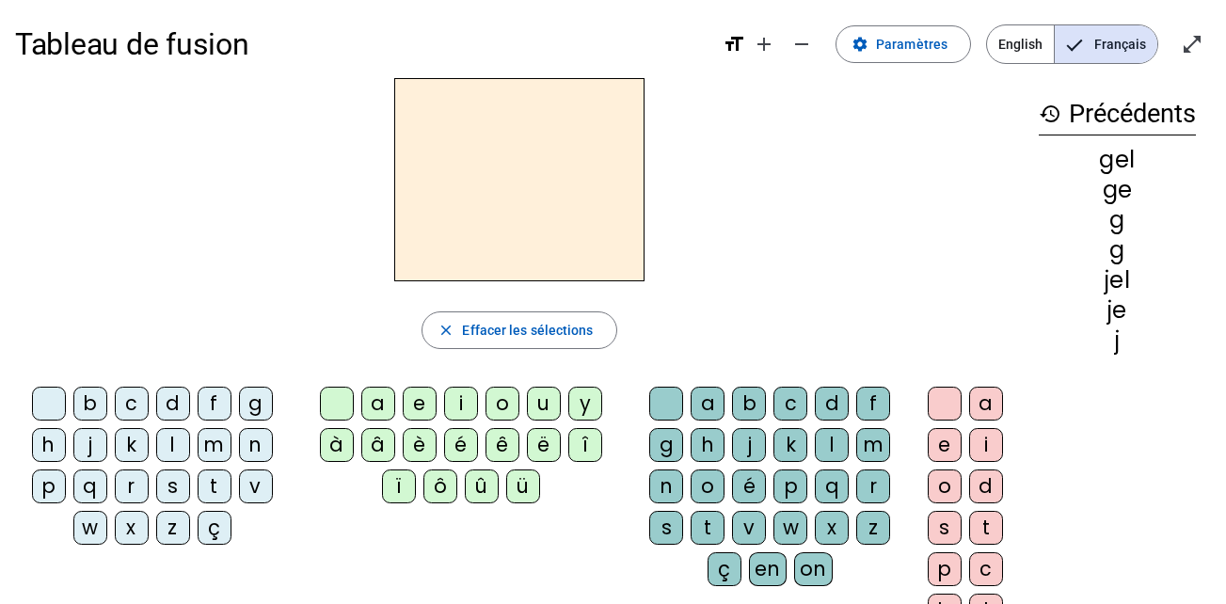
click at [217, 486] on div "t" at bounding box center [215, 487] width 34 height 34
click at [414, 405] on div "e" at bounding box center [420, 404] width 34 height 34
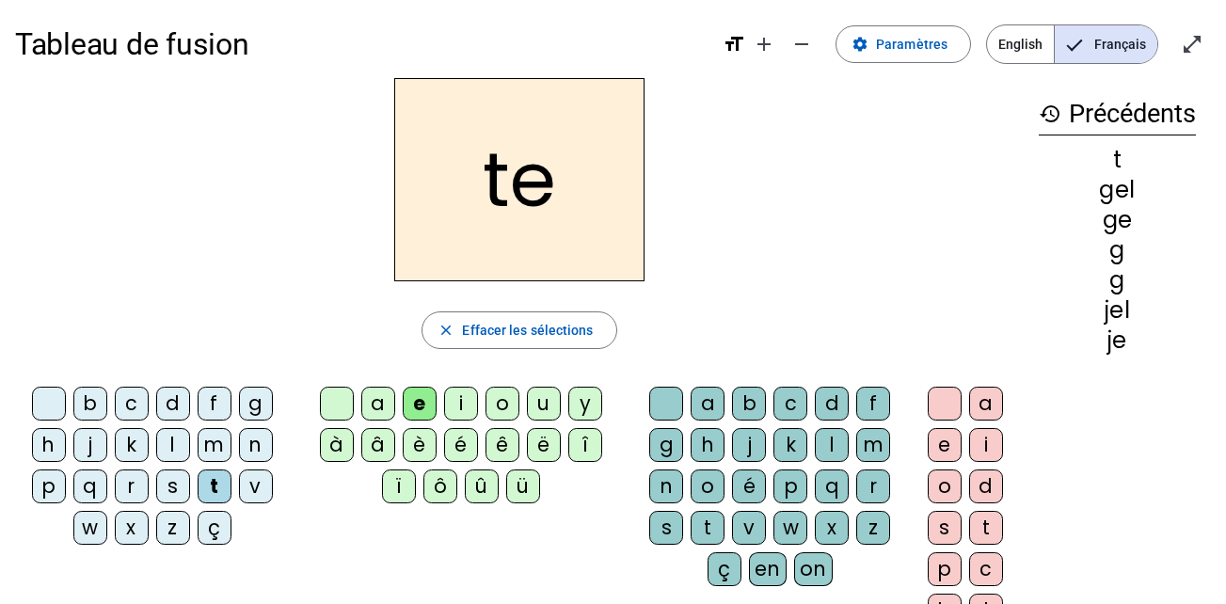
click at [823, 447] on div "l" at bounding box center [832, 445] width 34 height 34
